Goal: Transaction & Acquisition: Download file/media

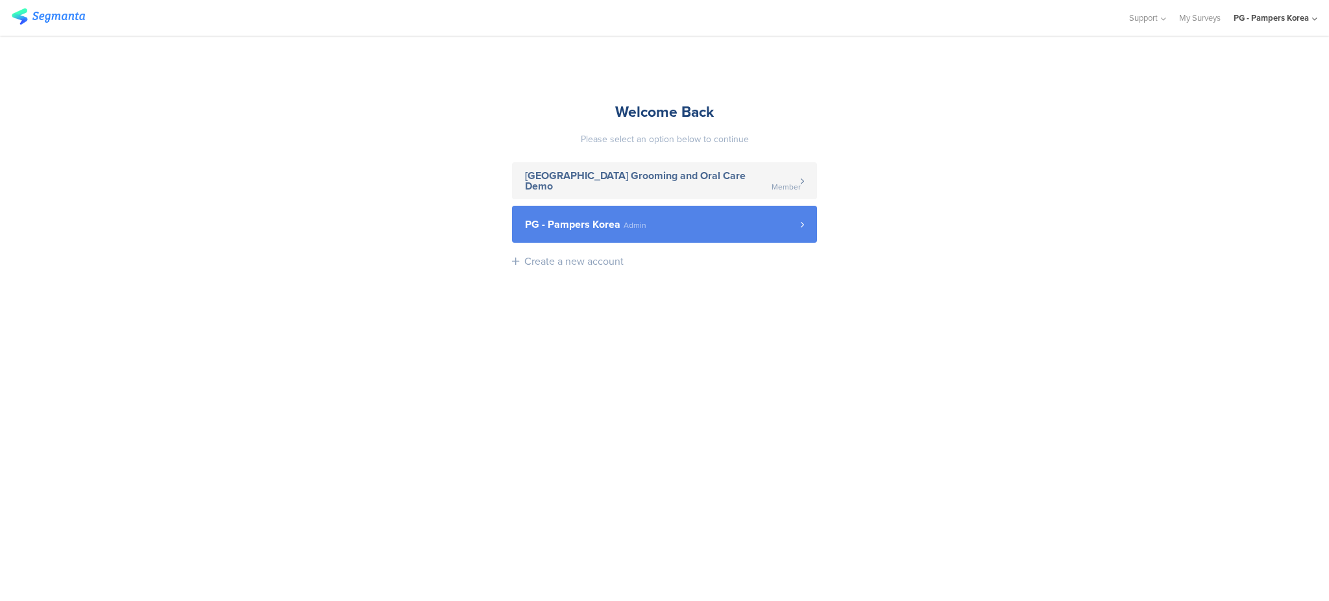
click at [614, 209] on link "PG - Pampers Korea Admin" at bounding box center [664, 224] width 305 height 37
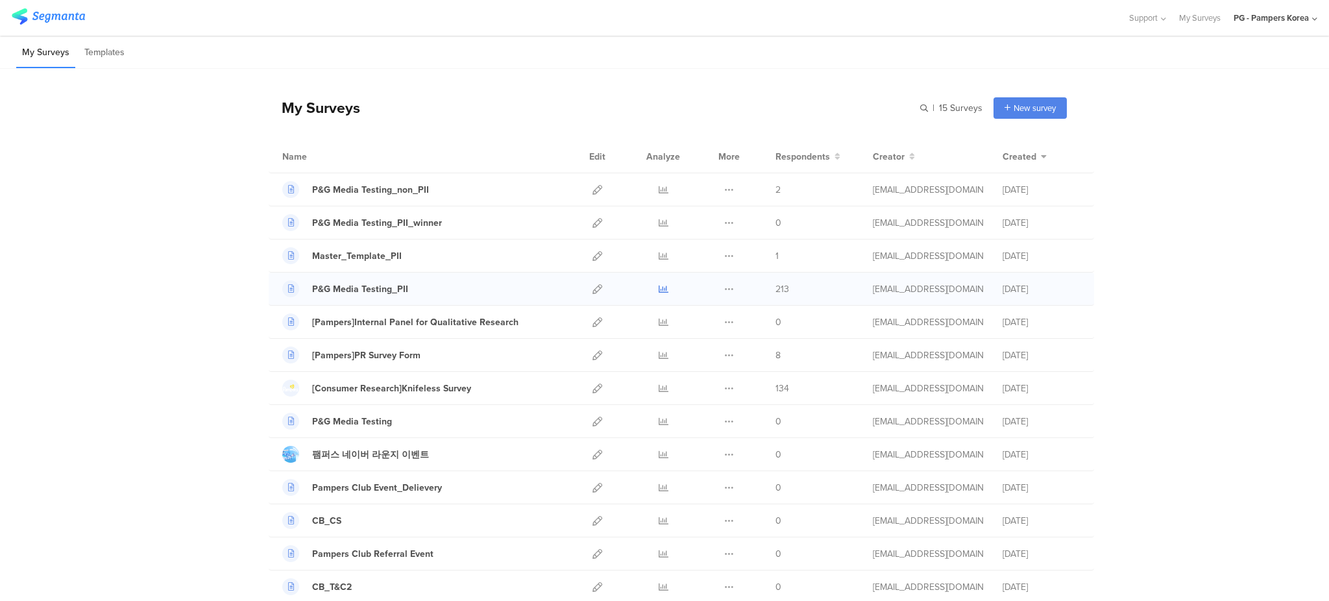
click at [659, 289] on icon at bounding box center [664, 289] width 10 height 10
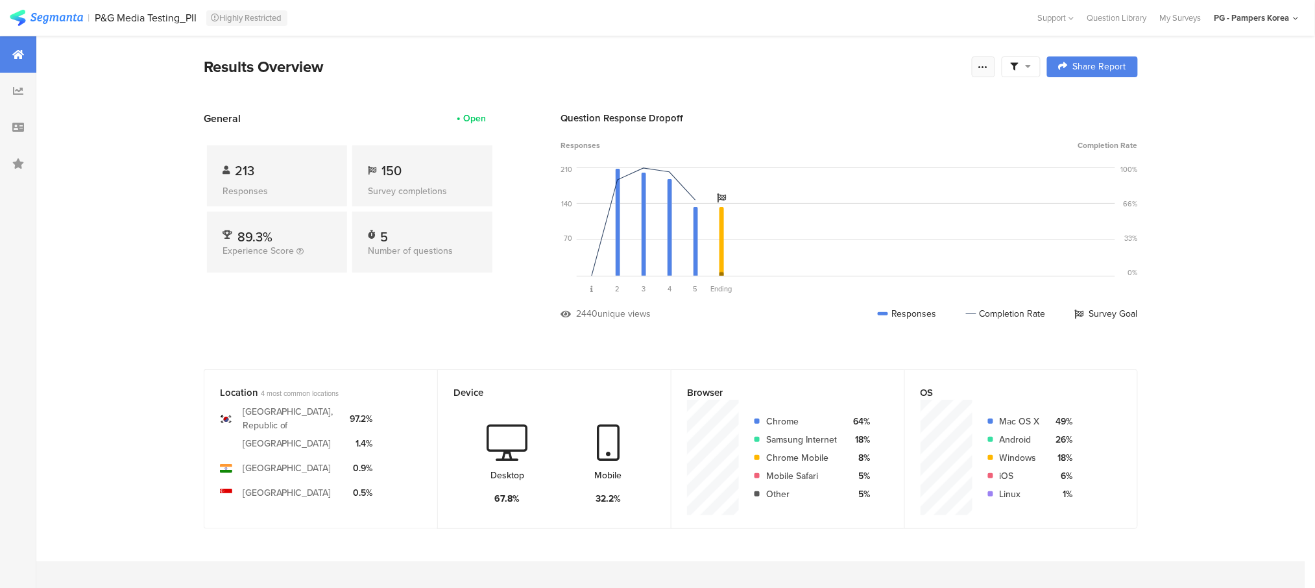
click at [989, 64] on icon at bounding box center [983, 67] width 10 height 10
click at [853, 202] on span "Export Results" at bounding box center [850, 198] width 58 height 14
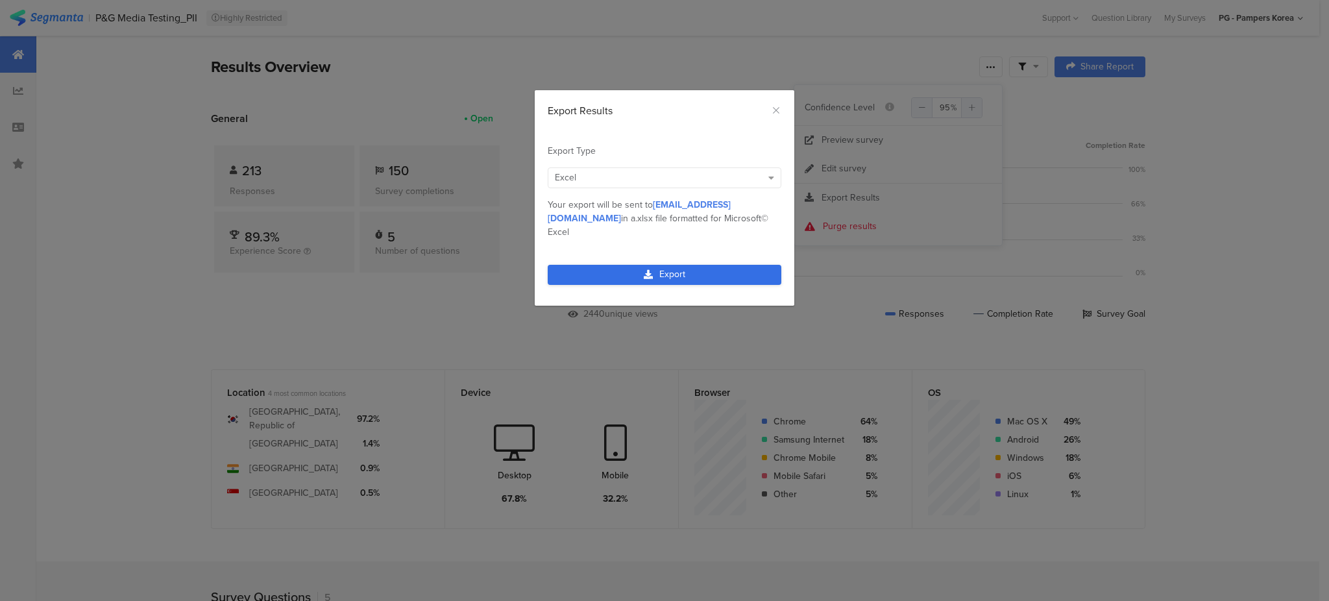
click at [749, 265] on link "Export" at bounding box center [665, 275] width 234 height 20
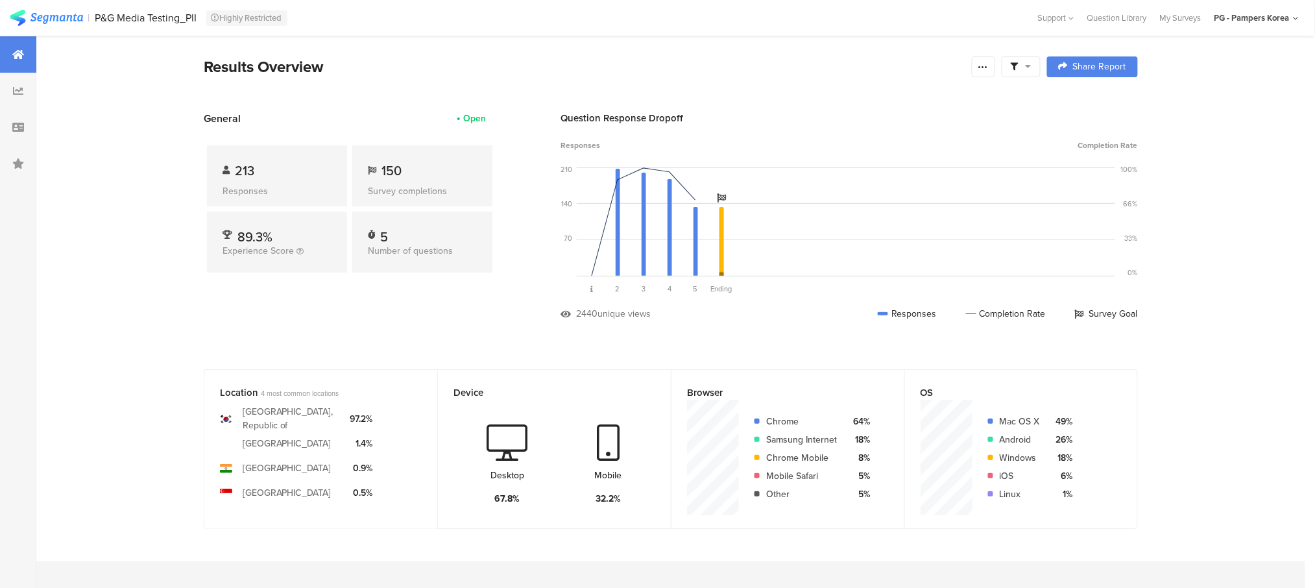
click at [904, 80] on section "Results Overview Complete Responses Only Edit Sample Share Report Share Cancel …" at bounding box center [671, 83] width 1038 height 56
